Goal: Ask a question: Ask a question

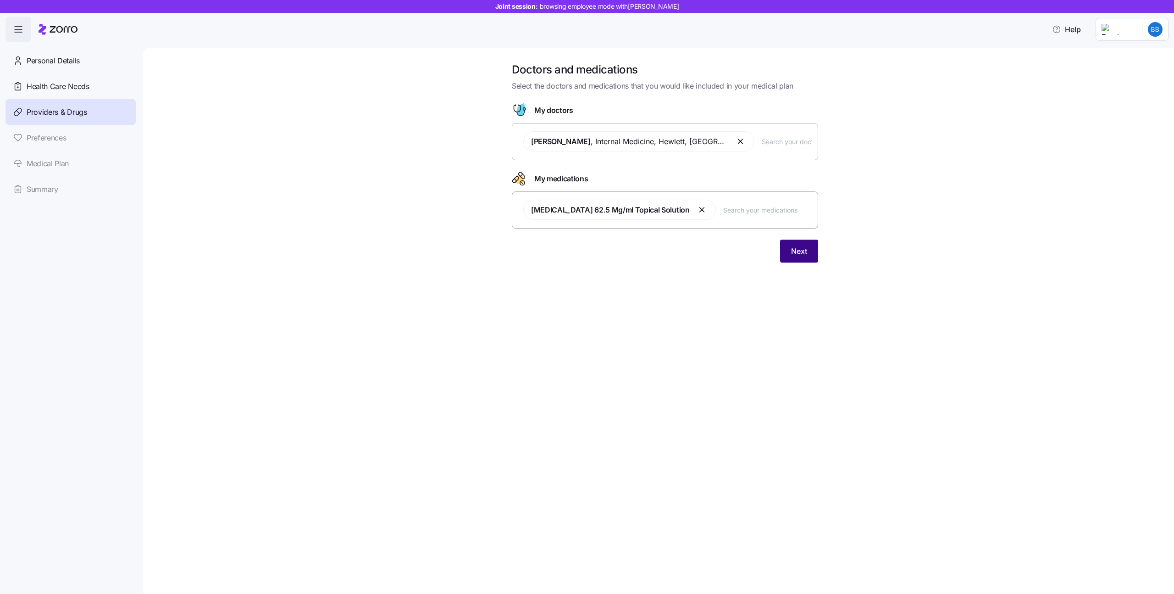
click at [797, 245] on button "Next" at bounding box center [799, 250] width 38 height 23
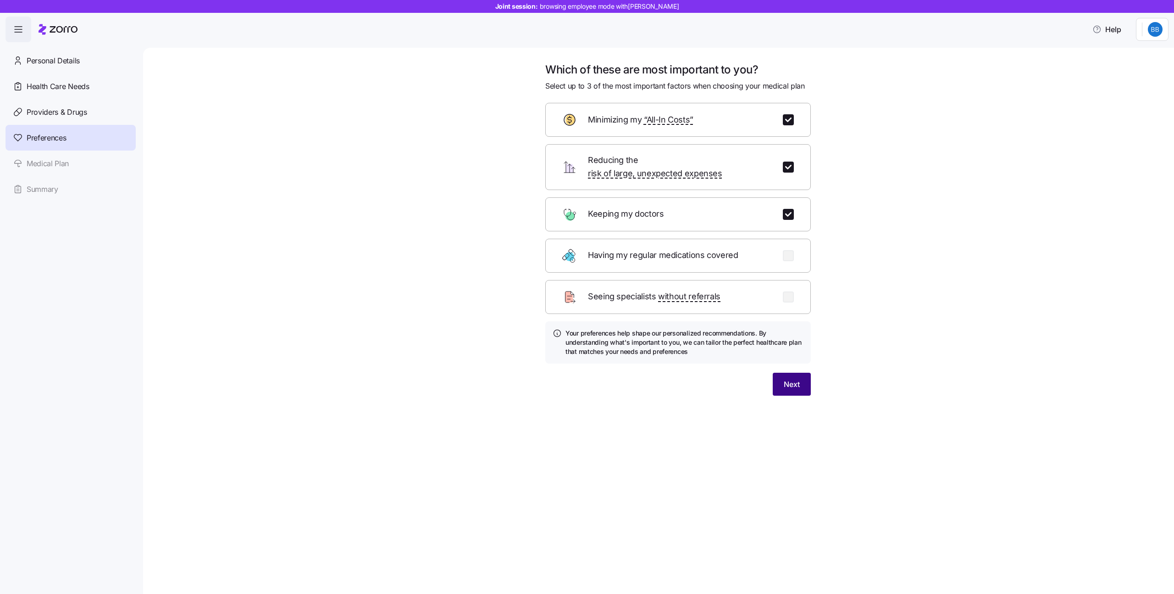
click at [784, 378] on span "Next" at bounding box center [792, 383] width 16 height 11
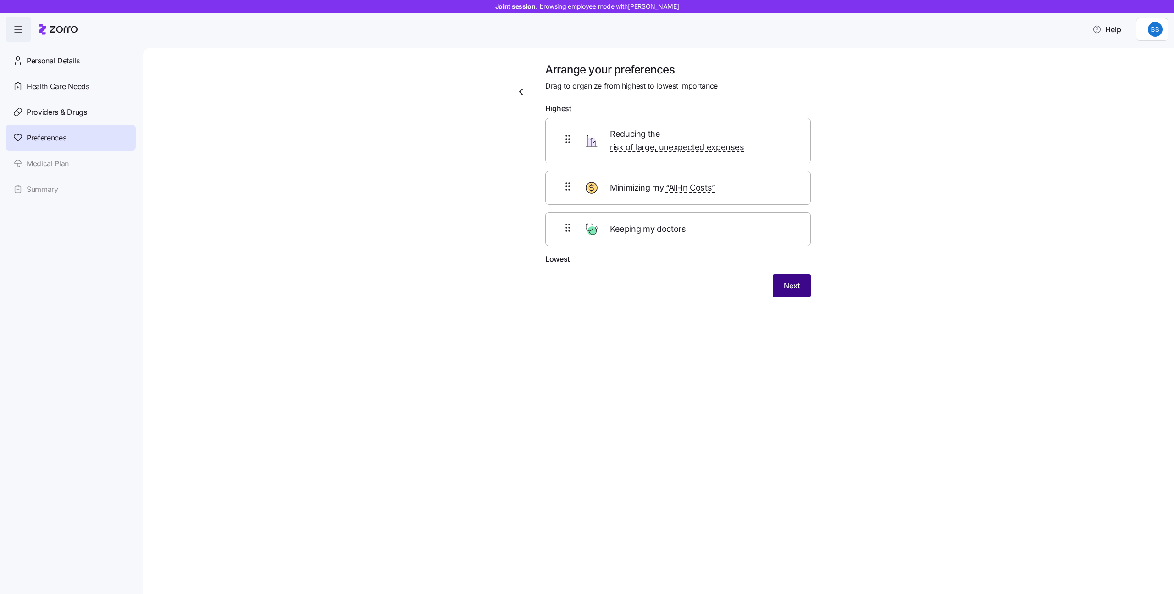
click at [781, 274] on button "Next" at bounding box center [792, 285] width 38 height 23
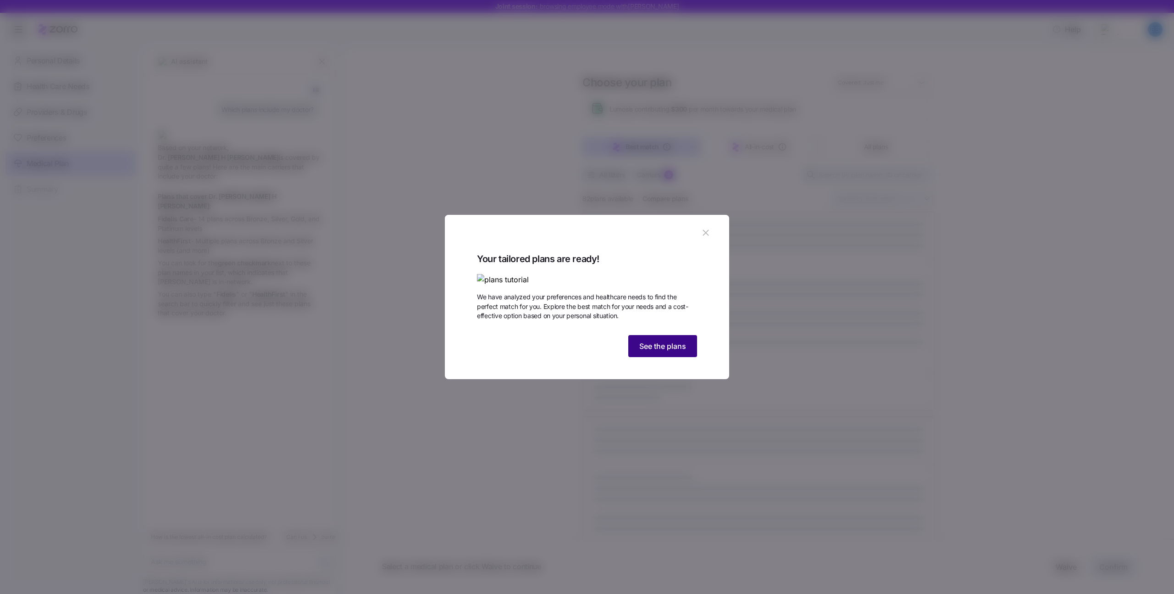
click at [653, 357] on button "See the plans" at bounding box center [662, 346] width 69 height 22
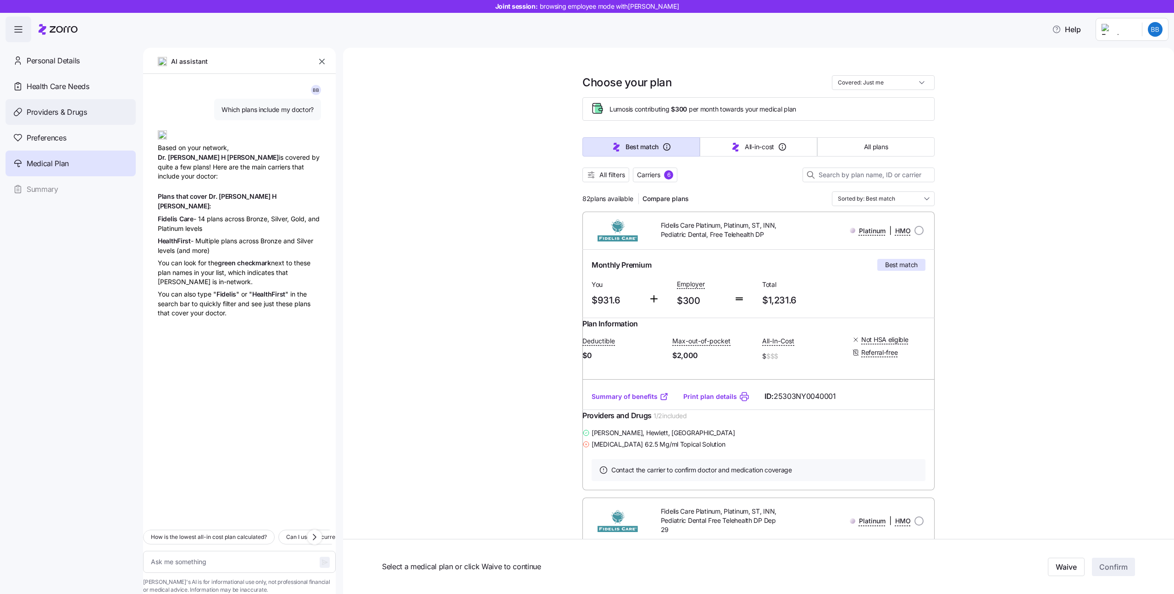
click at [65, 106] on span "Providers & Drugs" at bounding box center [57, 111] width 61 height 11
type textarea "x"
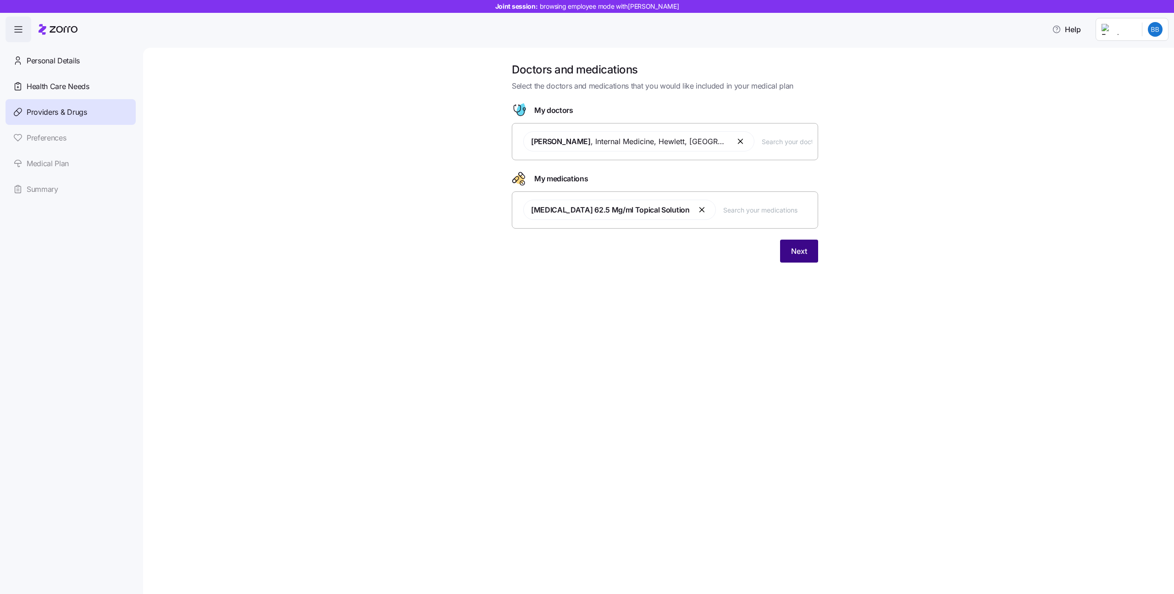
click at [810, 252] on button "Next" at bounding box center [799, 250] width 38 height 23
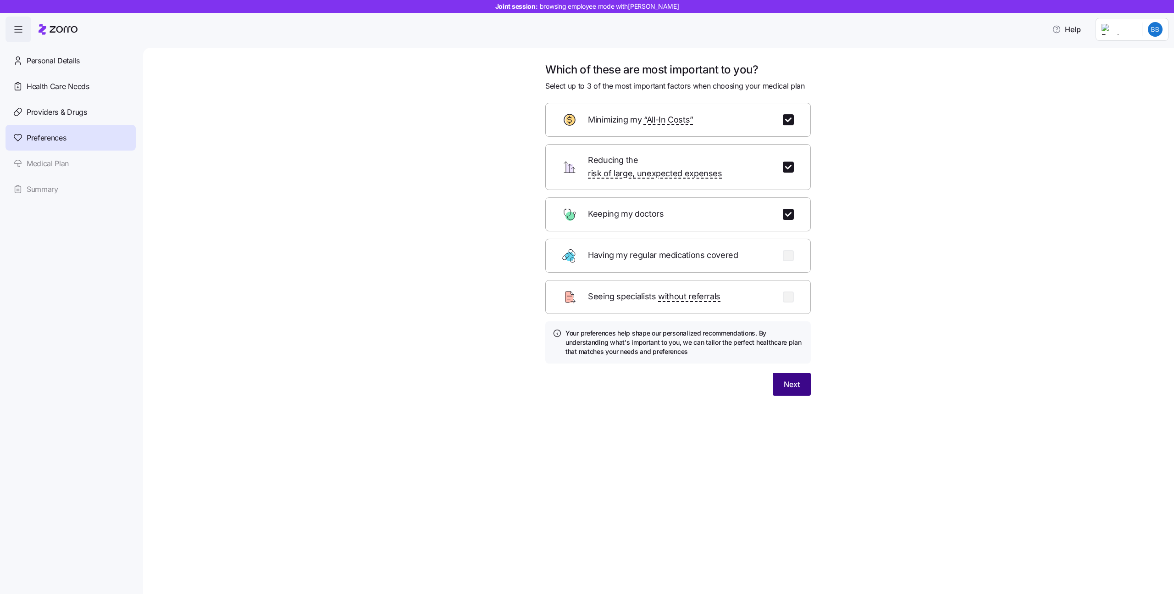
click at [790, 373] on button "Next" at bounding box center [792, 384] width 38 height 23
click at [789, 117] on input "checkbox" at bounding box center [788, 119] width 11 height 11
checkbox input "true"
click at [789, 161] on input "checkbox" at bounding box center [788, 166] width 11 height 11
checkbox input "true"
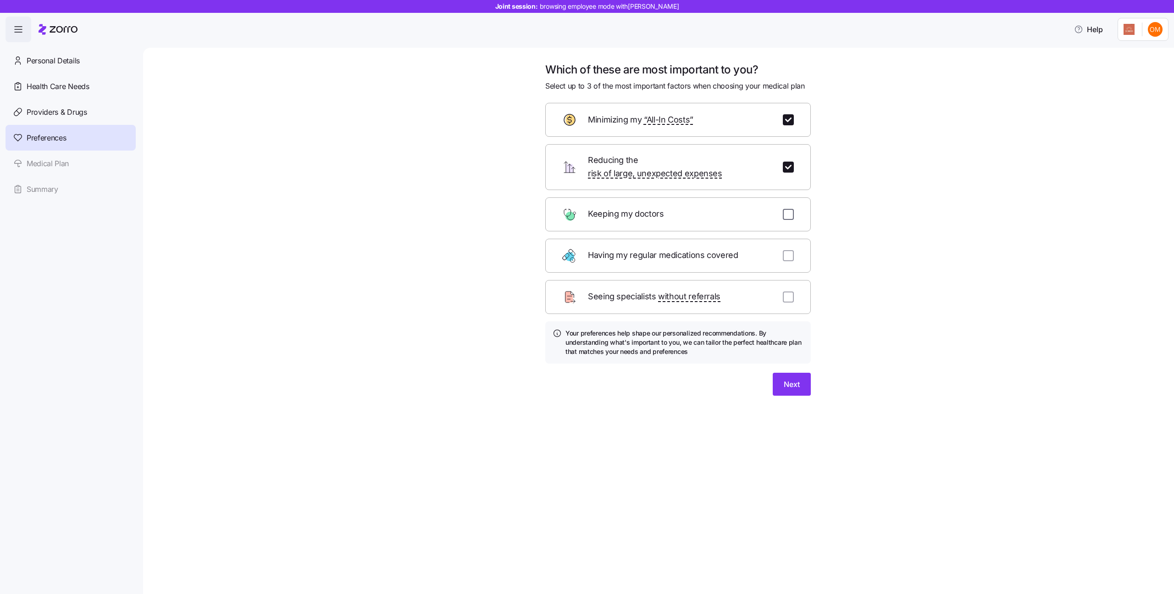
click at [788, 209] on input "checkbox" at bounding box center [788, 214] width 11 height 11
checkbox input "true"
click at [806, 373] on button "Next" at bounding box center [792, 384] width 38 height 23
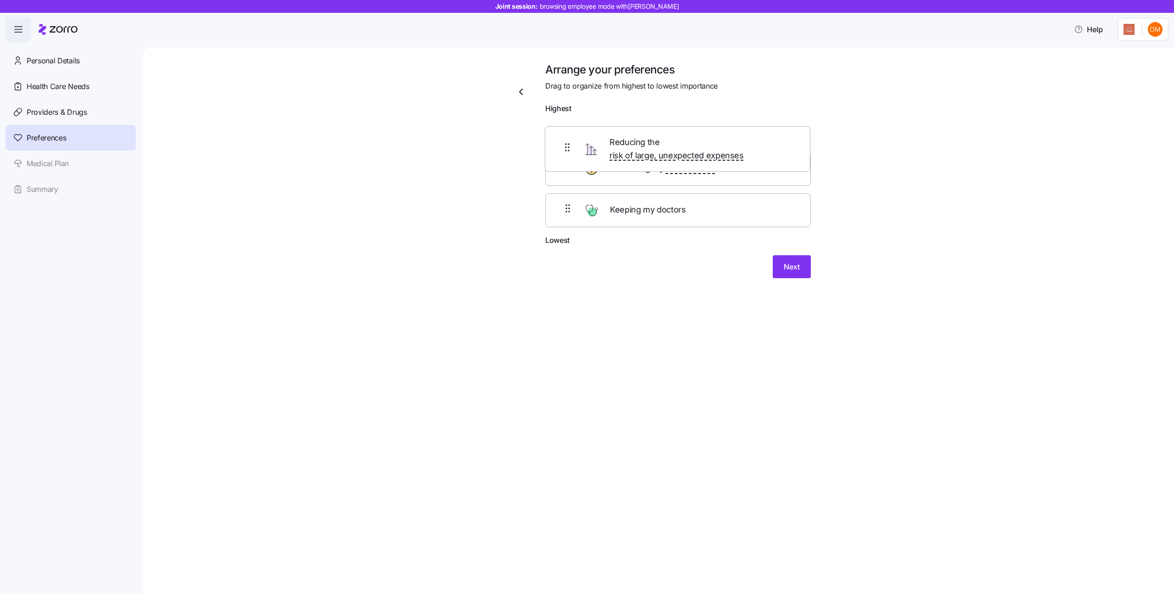
drag, startPoint x: 559, startPoint y: 173, endPoint x: 558, endPoint y: 137, distance: 36.2
click at [558, 137] on div "Minimizing my “All-In Costs” Reducing the risk of large, unexpected expenses Ke…" at bounding box center [678, 176] width 266 height 117
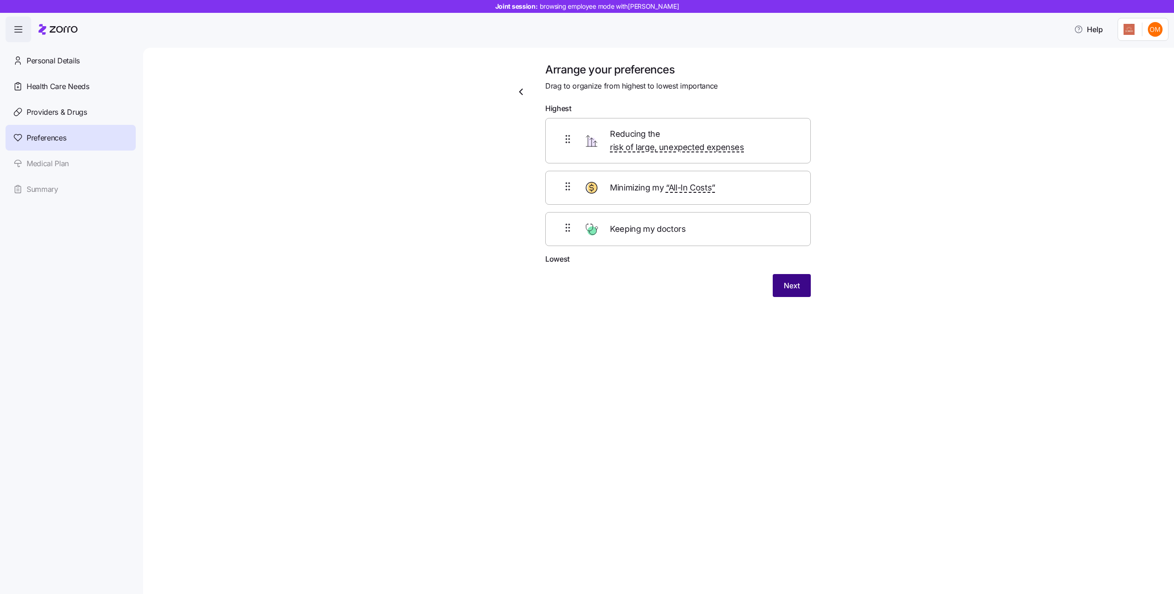
click at [798, 280] on span "Next" at bounding box center [792, 285] width 16 height 11
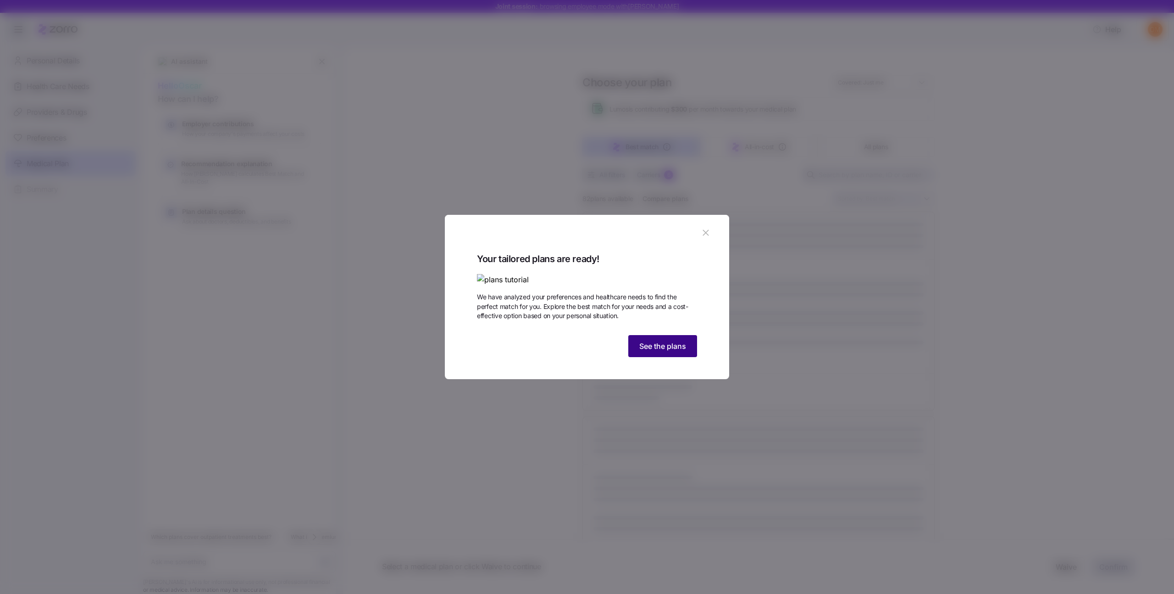
click at [660, 351] on span "See the plans" at bounding box center [662, 345] width 47 height 11
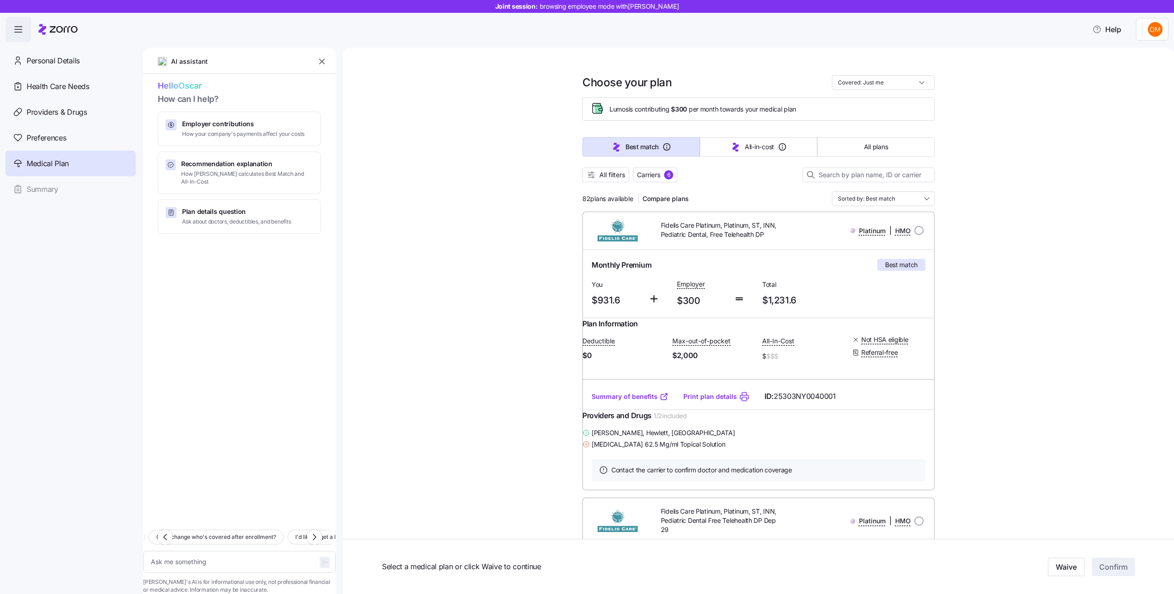
type textarea "x"
click at [181, 551] on textarea at bounding box center [239, 562] width 193 height 22
type textarea "W"
type textarea "x"
type textarea "Wh"
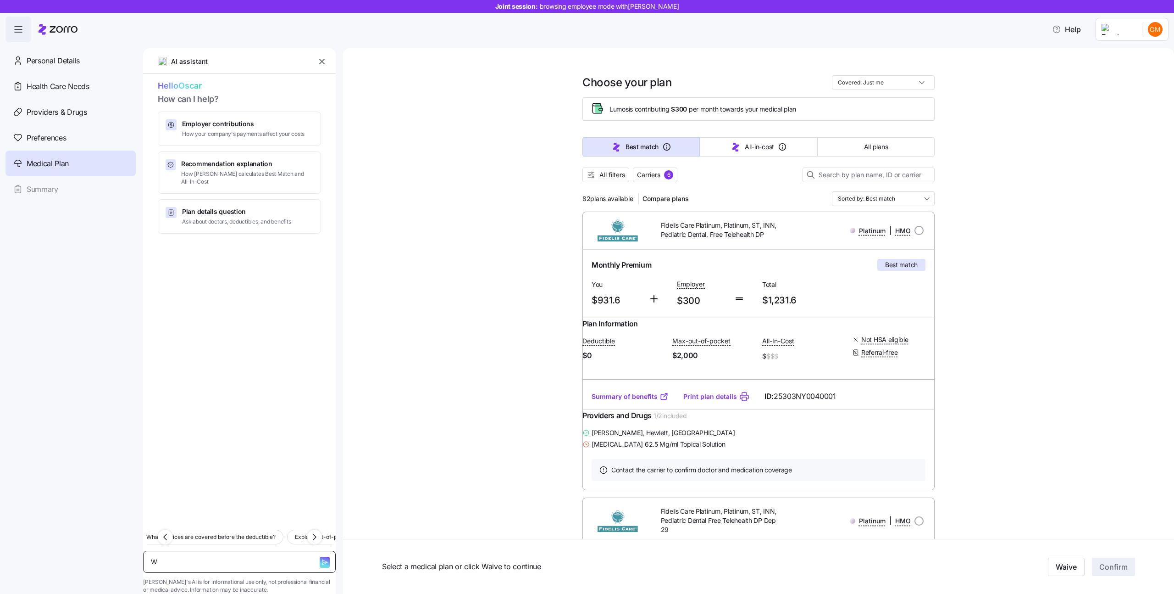
type textarea "x"
type textarea "Whi"
type textarea "x"
type textarea "Whic"
type textarea "x"
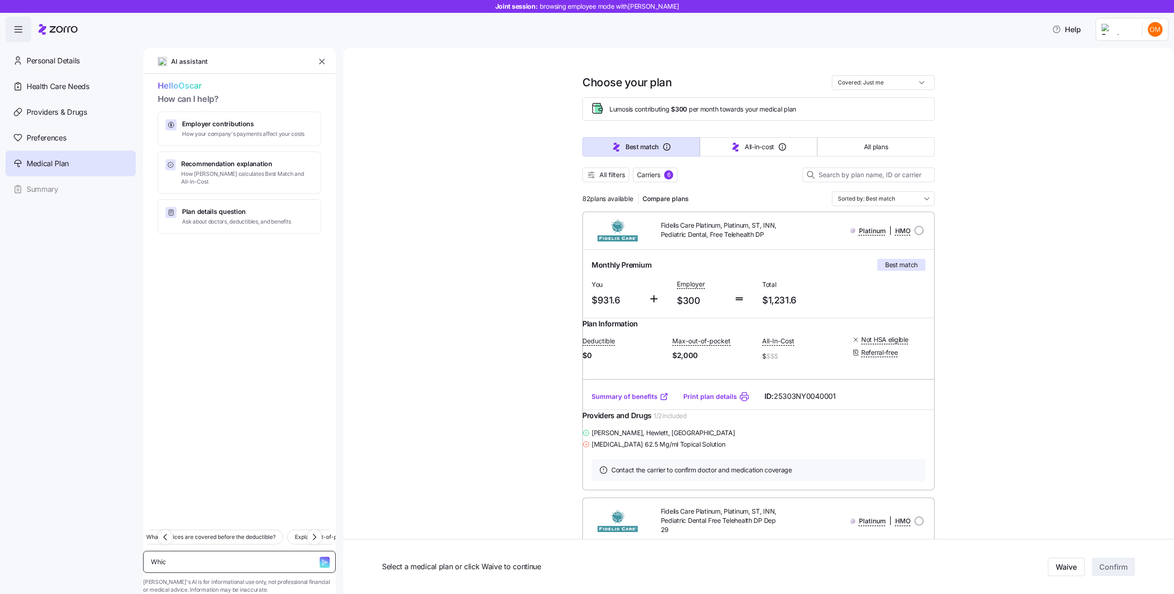
type textarea "Which"
type textarea "x"
type textarea "Which"
type textarea "x"
type textarea "Which p"
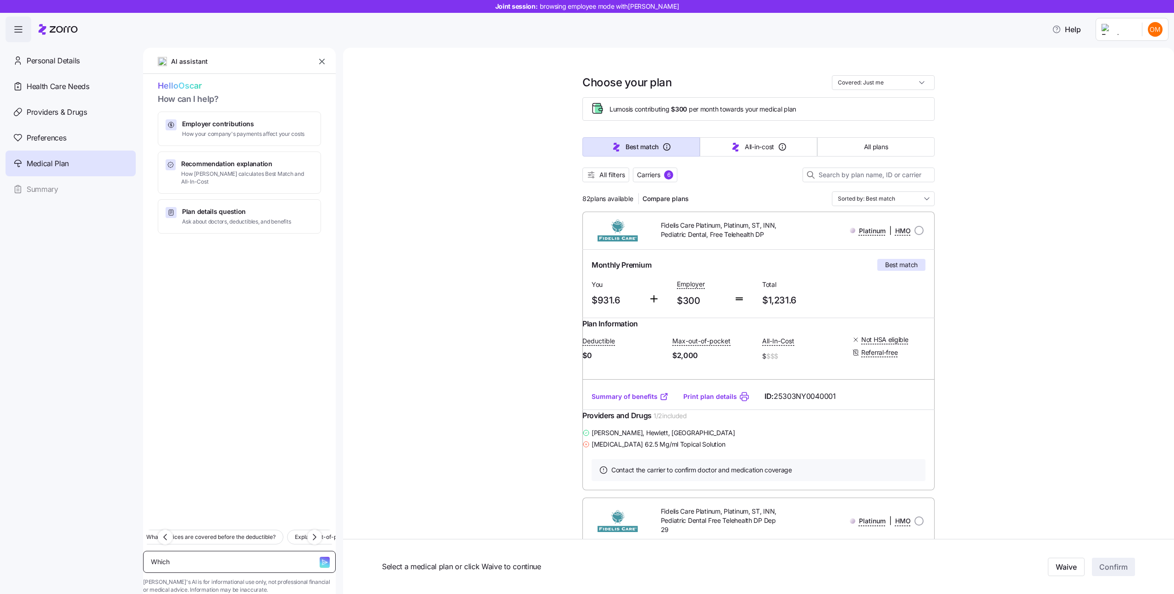
type textarea "x"
type textarea "Which pl"
type textarea "x"
type textarea "Which pla"
type textarea "x"
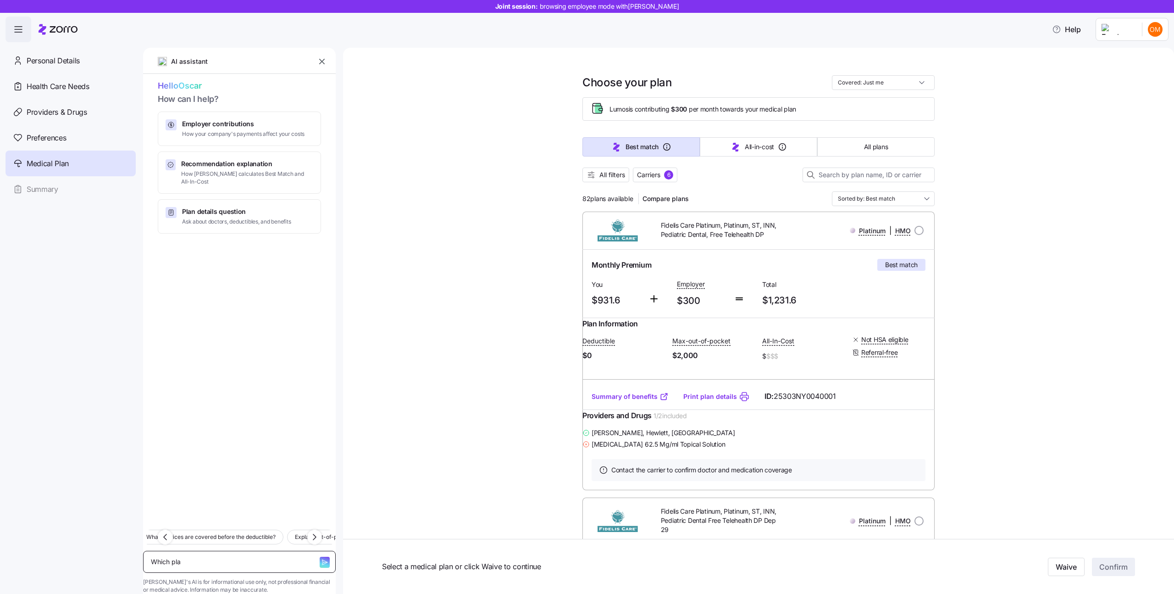
type textarea "Which plan"
type textarea "x"
type textarea "Which plans"
type textarea "x"
type textarea "Which plans"
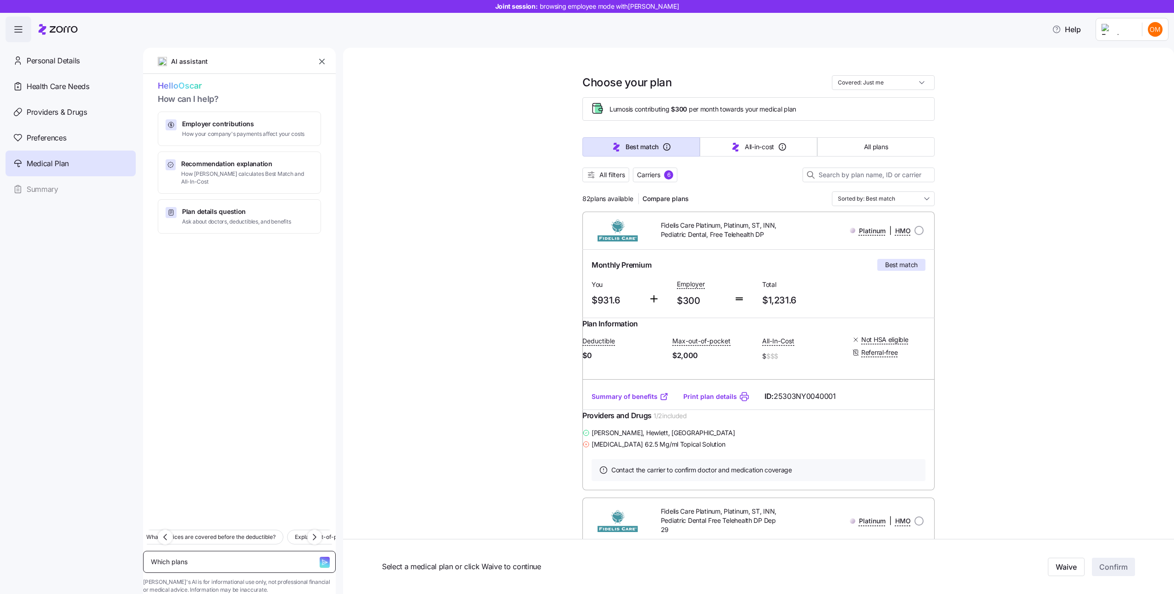
type textarea "x"
type textarea "Which plans i"
type textarea "x"
type textarea "Which plans in"
type textarea "x"
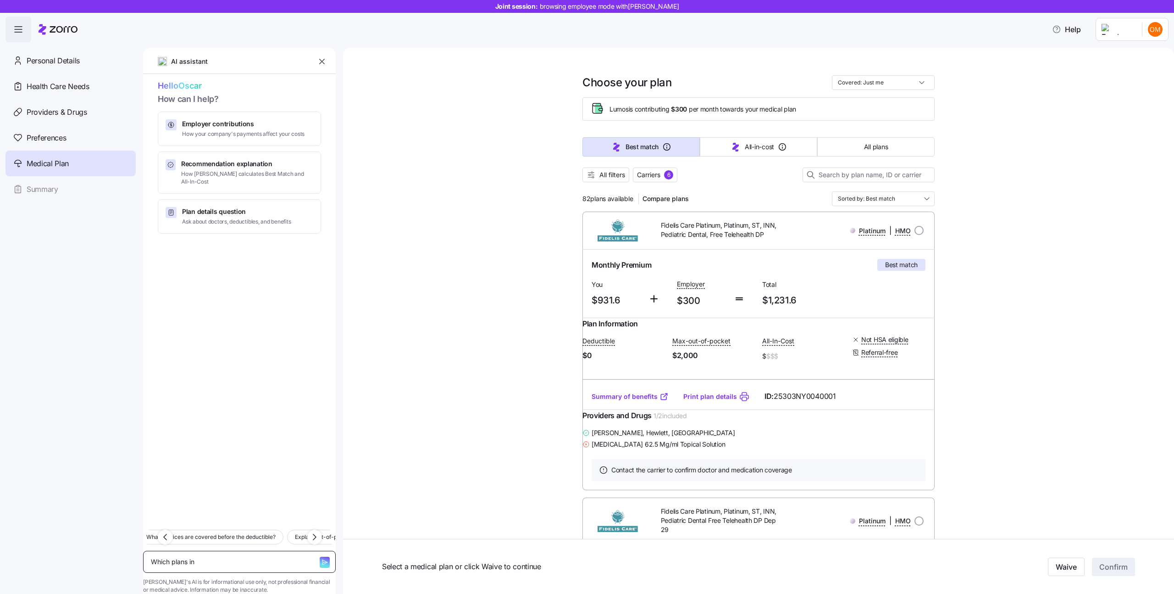
type textarea "Which plans inc"
type textarea "x"
type textarea "Which plans incl"
type textarea "x"
type textarea "Which plans inclu"
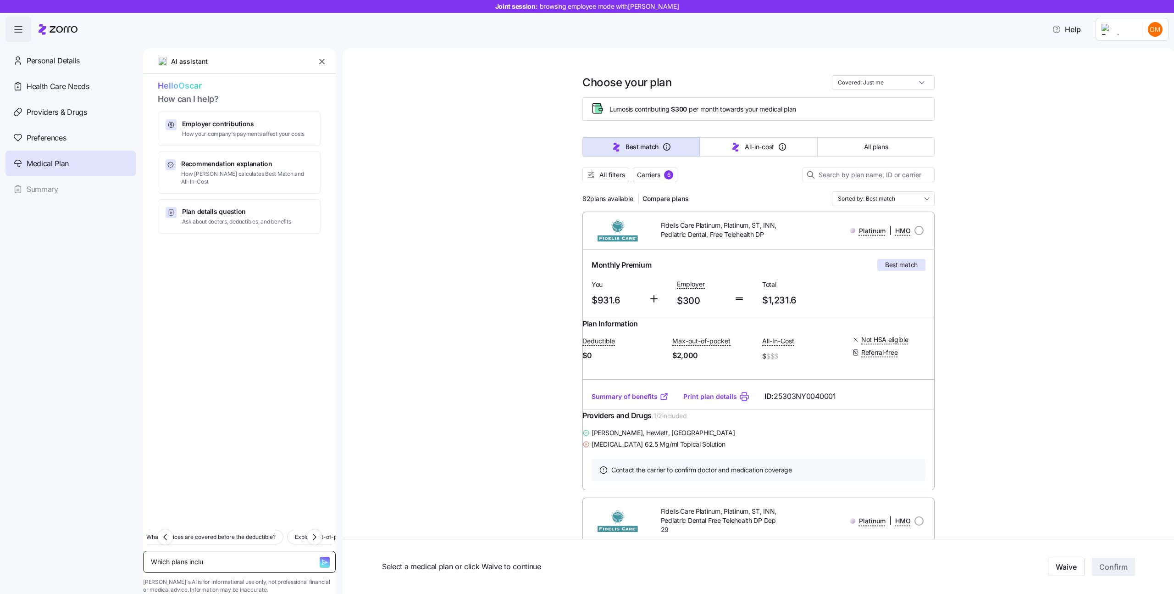
type textarea "x"
type textarea "Which plans includ"
type textarea "x"
type textarea "Which plans include"
type textarea "x"
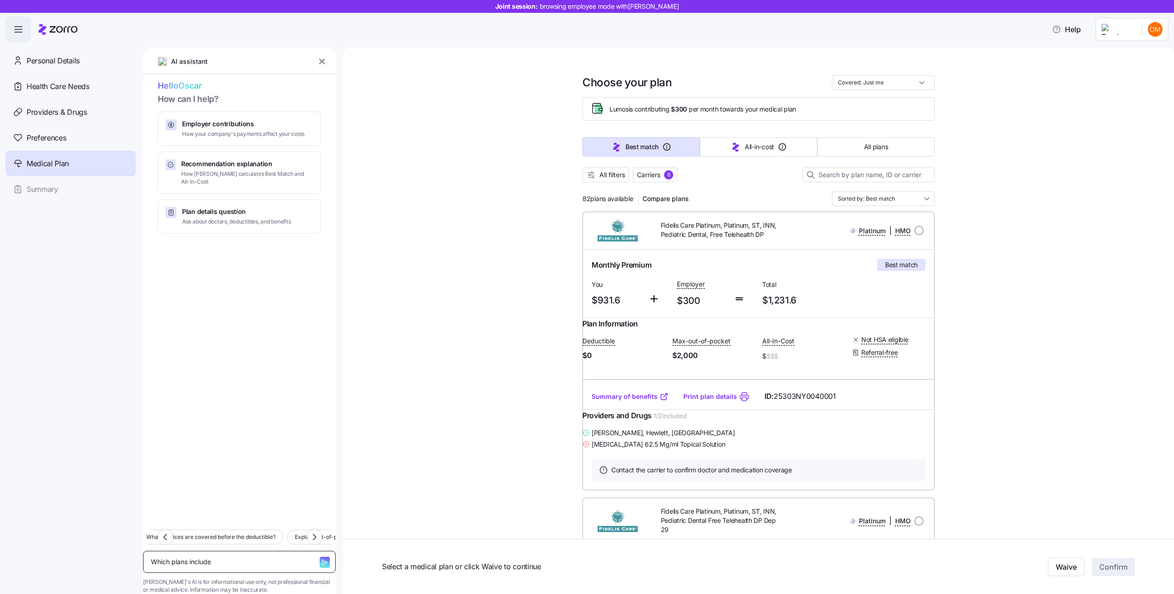
type textarea "Which plans include"
type textarea "x"
type textarea "Which plans include m"
type textarea "x"
type textarea "Which plans include my"
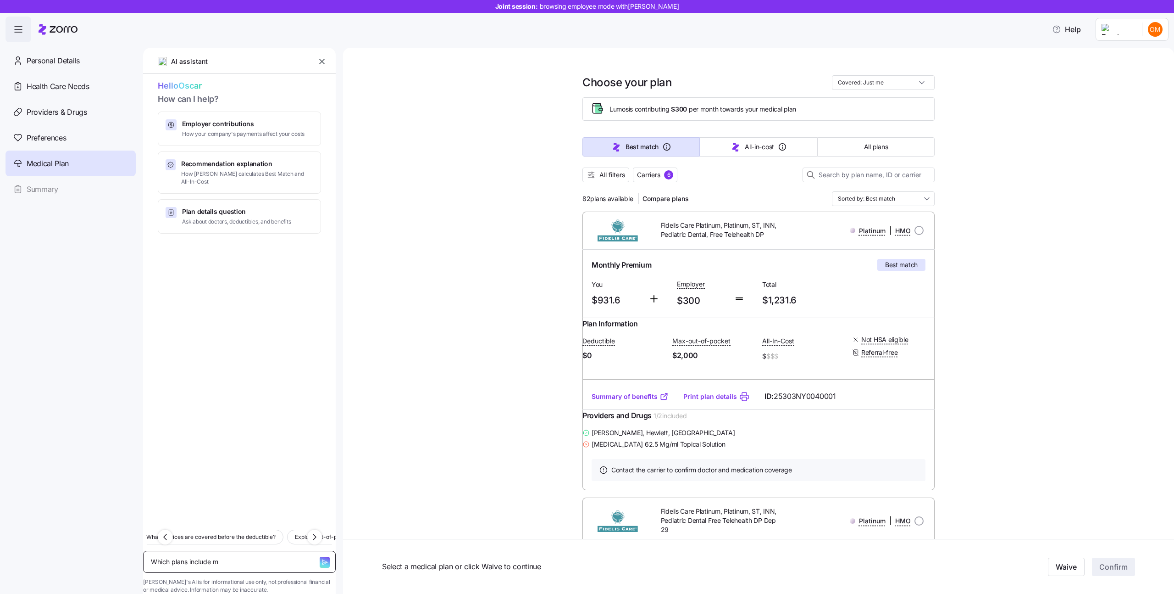
type textarea "x"
type textarea "Which plans include my"
type textarea "x"
type textarea "Which plans include my d"
type textarea "x"
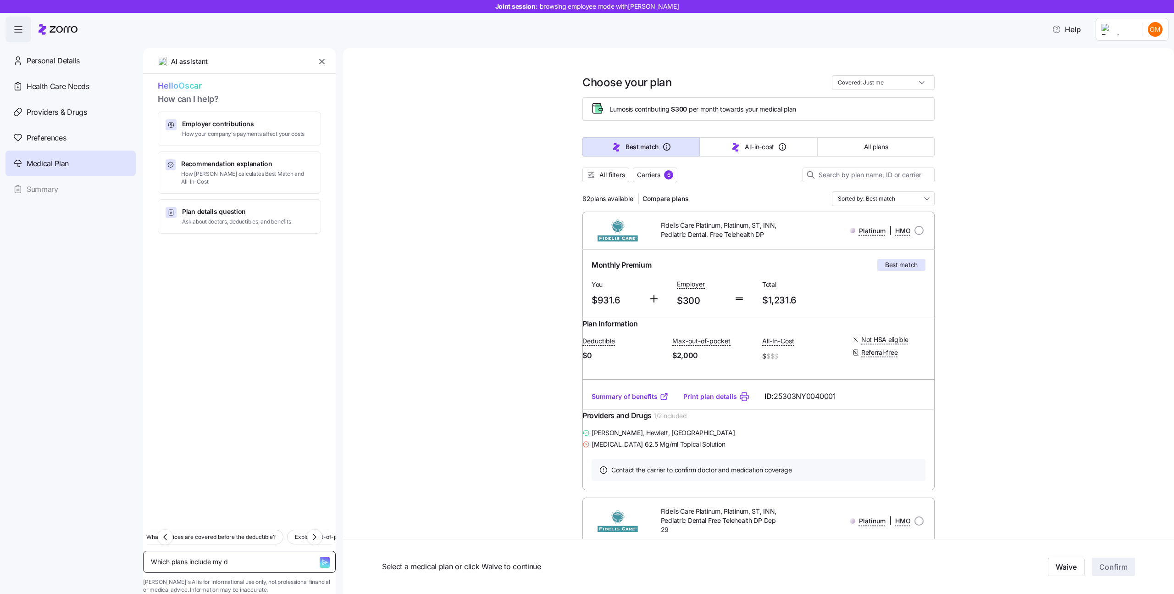
type textarea "Which plans include my do"
type textarea "x"
type textarea "Which plans include my doc"
type textarea "x"
type textarea "Which plans include my doct"
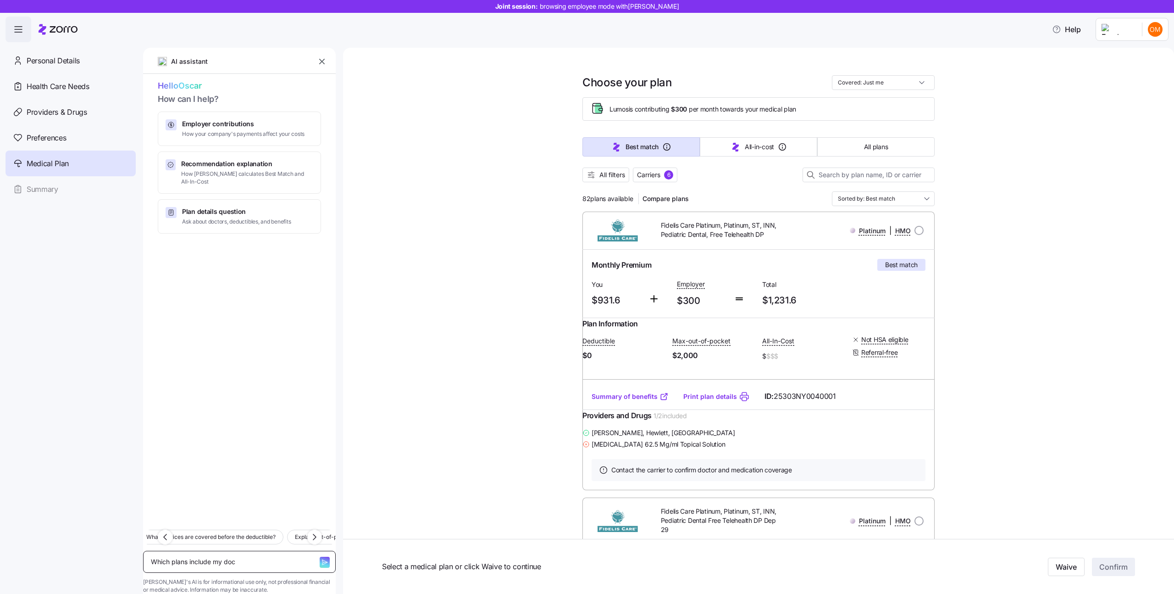
type textarea "x"
type textarea "Which plans include my docto"
type textarea "x"
type textarea "Which plans include my doctor"
type textarea "x"
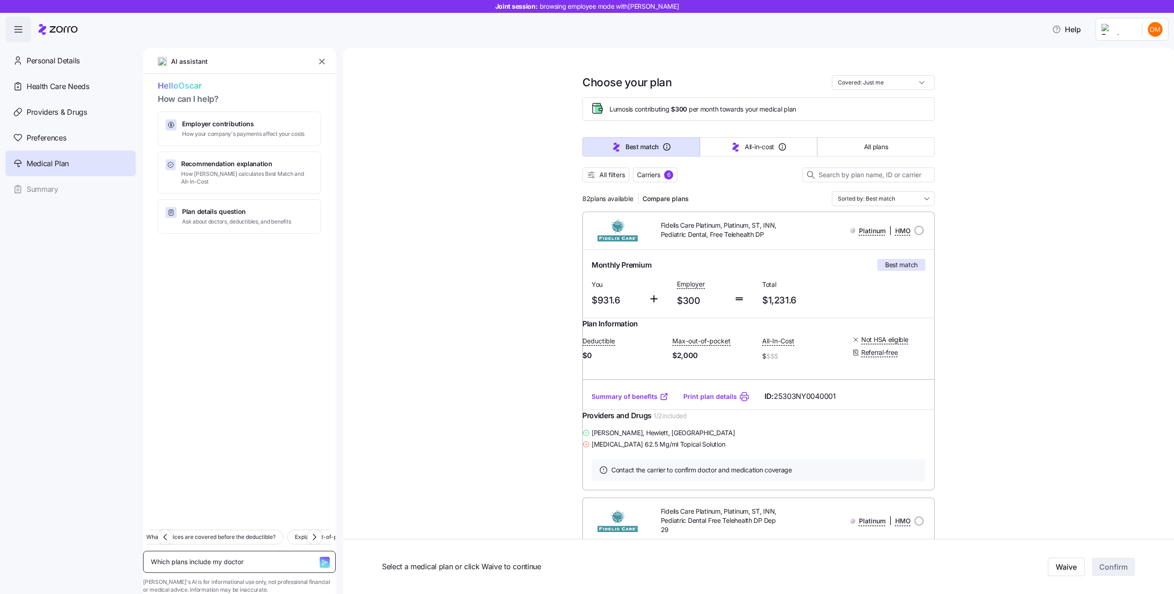
type textarea "Which plans include my doctor?"
type textarea "x"
type textarea "Which plans include my doctor?"
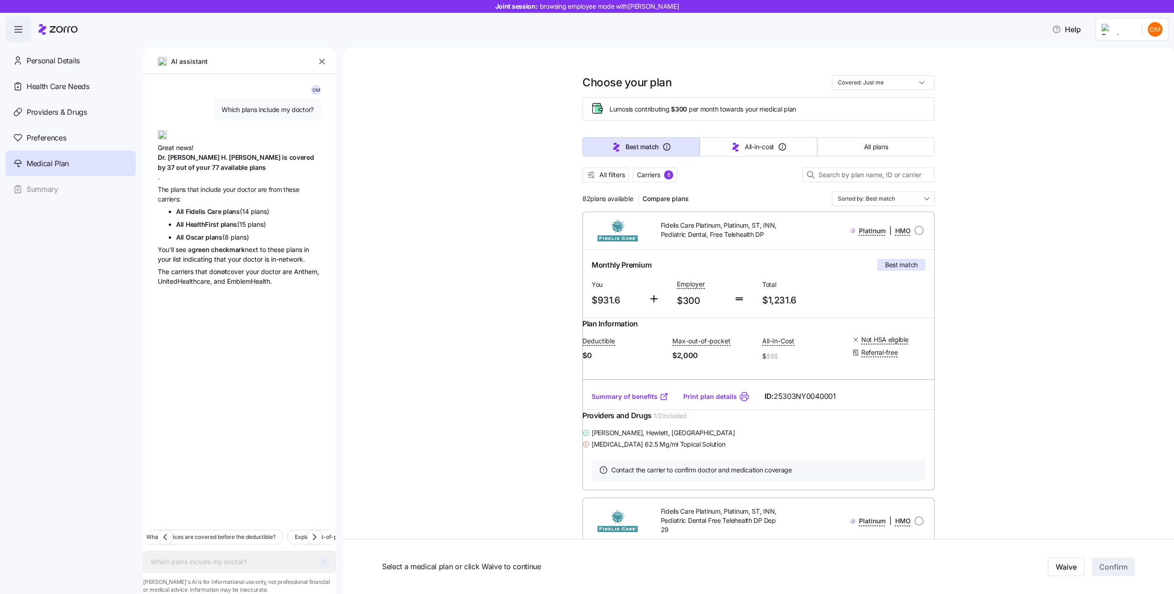
type textarea "x"
